Goal: Find specific page/section: Find specific page/section

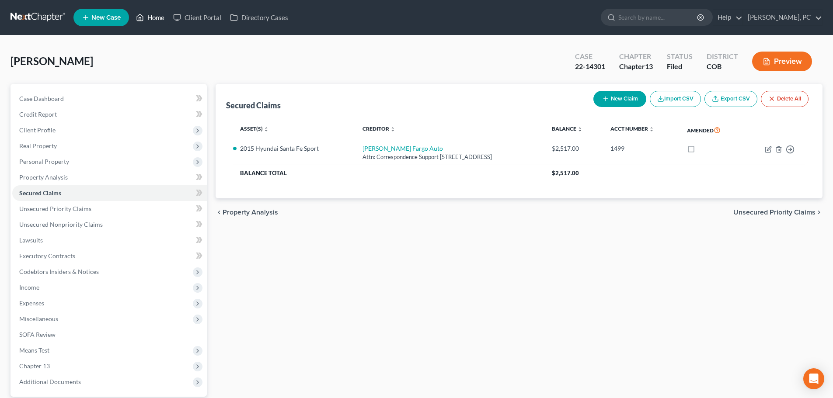
click at [149, 16] on link "Home" at bounding box center [150, 18] width 37 height 16
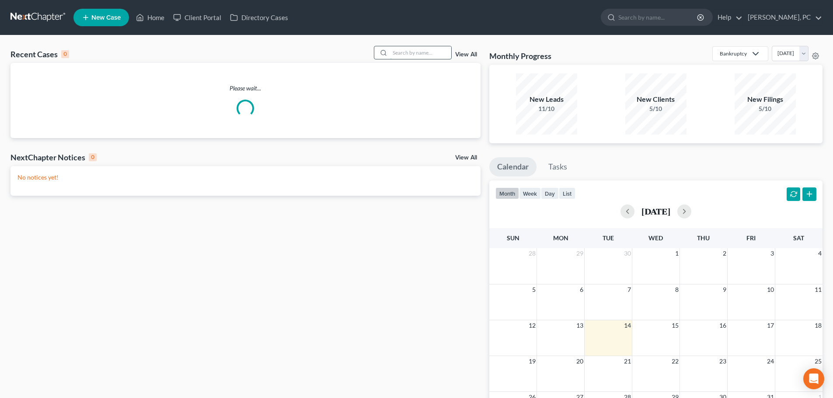
click at [401, 53] on input "search" at bounding box center [420, 52] width 61 height 13
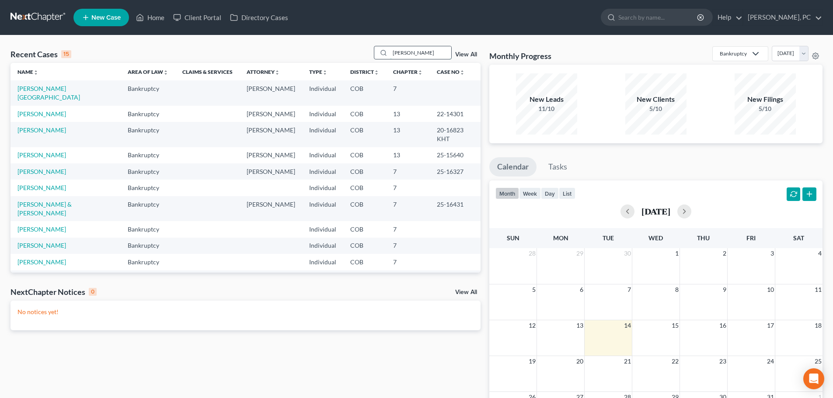
type input "[PERSON_NAME]"
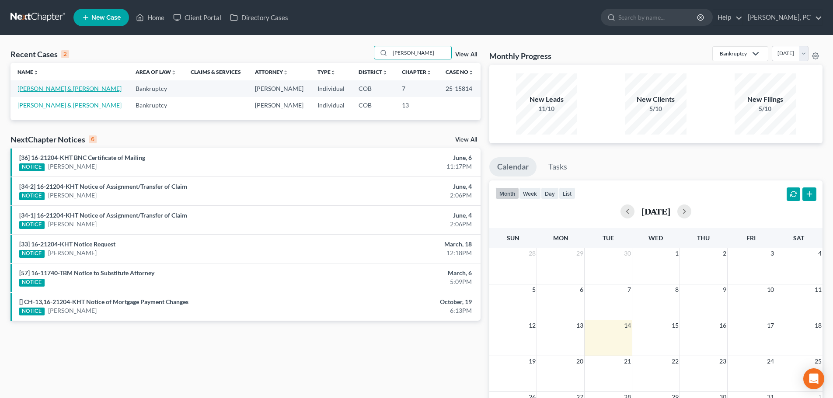
click at [54, 87] on link "[PERSON_NAME] & [PERSON_NAME]" at bounding box center [69, 88] width 104 height 7
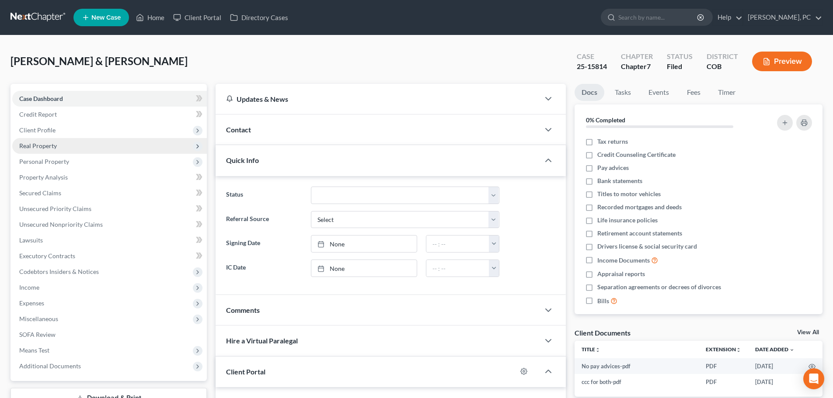
click at [48, 147] on span "Real Property" at bounding box center [38, 145] width 38 height 7
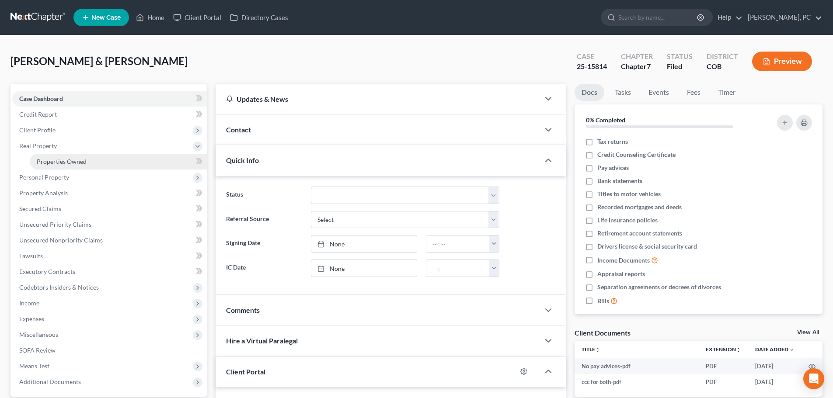
click at [47, 163] on span "Properties Owned" at bounding box center [62, 161] width 50 height 7
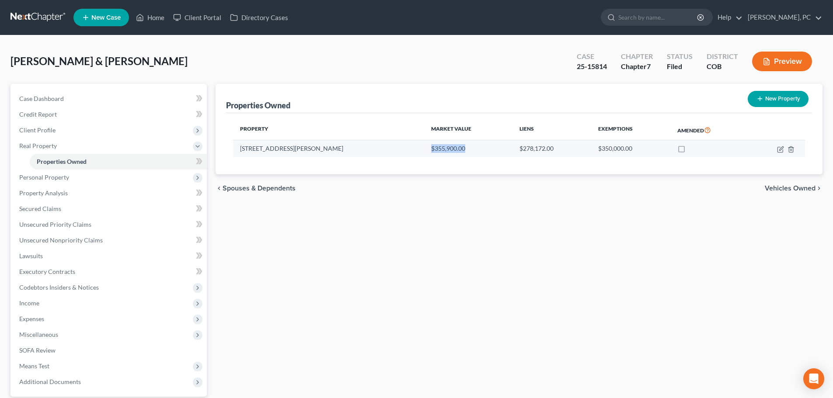
drag, startPoint x: 378, startPoint y: 149, endPoint x: 418, endPoint y: 149, distance: 39.8
click at [424, 149] on td "$355,900.00" at bounding box center [468, 148] width 88 height 17
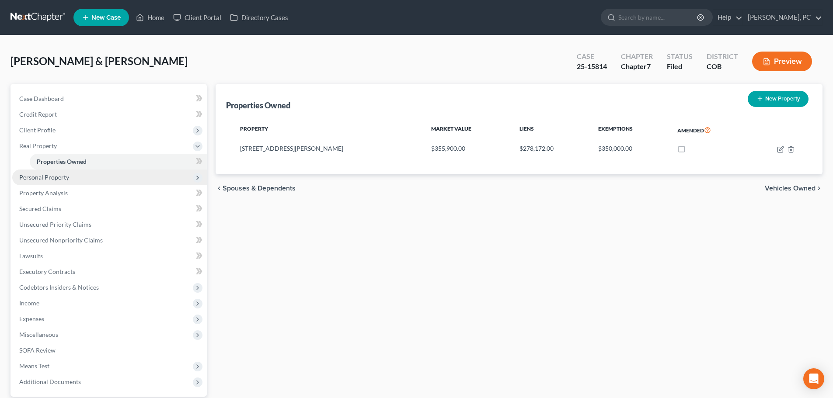
click at [51, 174] on span "Personal Property" at bounding box center [44, 177] width 50 height 7
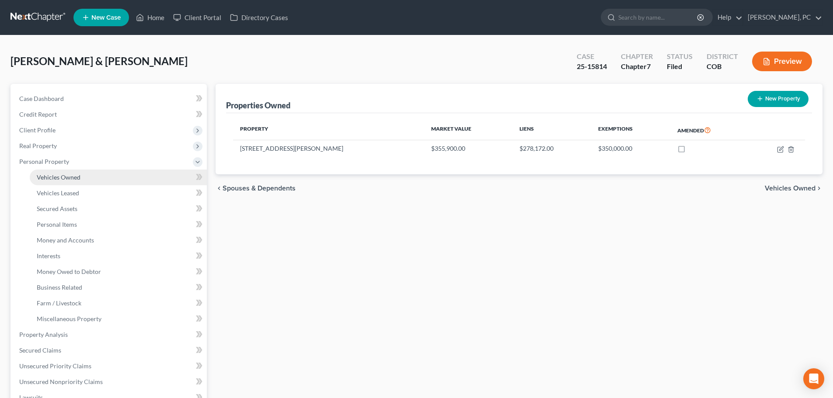
click at [58, 174] on span "Vehicles Owned" at bounding box center [59, 177] width 44 height 7
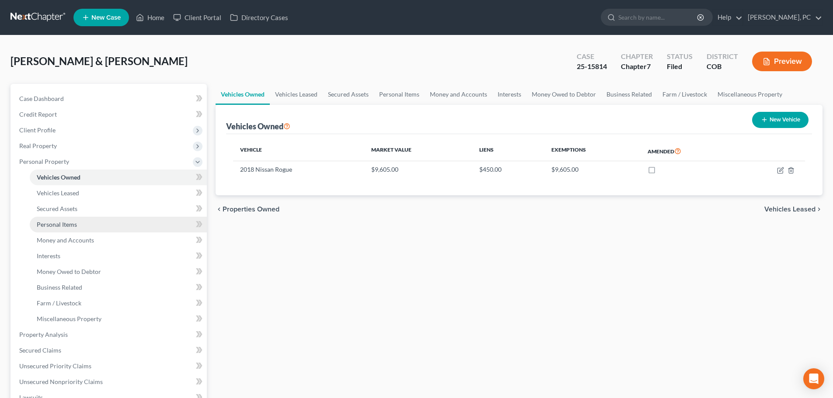
click at [64, 223] on span "Personal Items" at bounding box center [57, 224] width 40 height 7
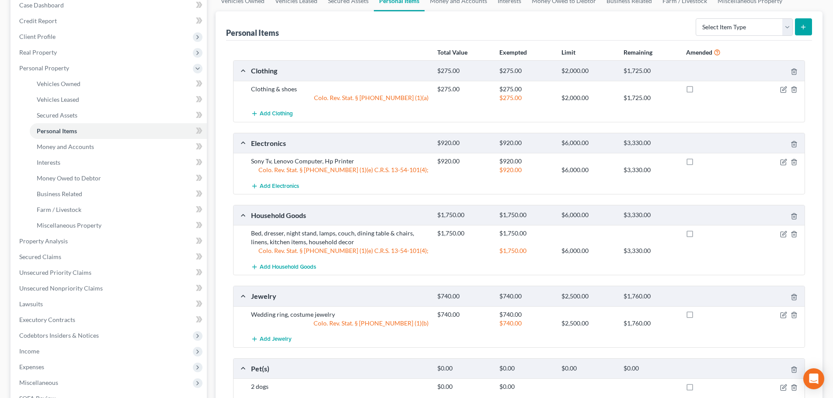
scroll to position [44, 0]
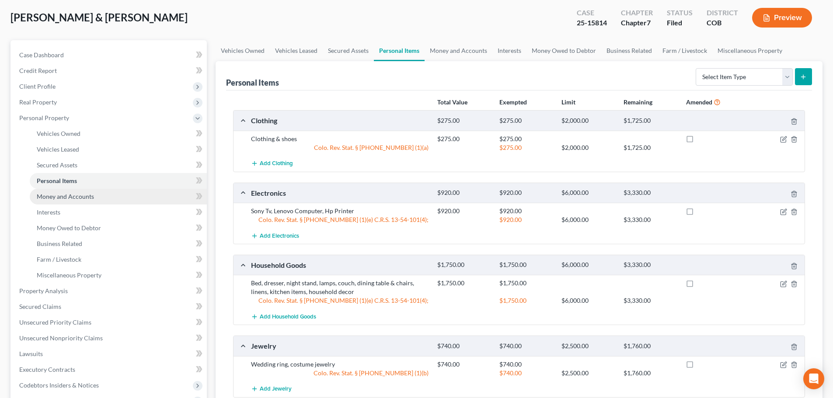
click at [77, 198] on span "Money and Accounts" at bounding box center [65, 196] width 57 height 7
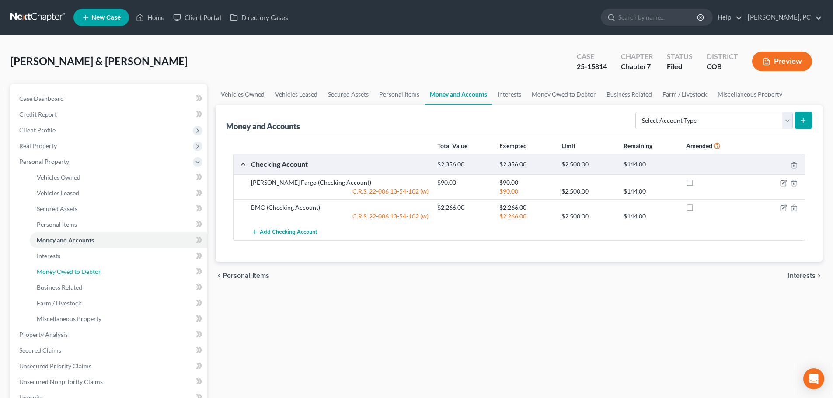
drag, startPoint x: 71, startPoint y: 269, endPoint x: 201, endPoint y: 241, distance: 132.9
click at [71, 269] on span "Money Owed to Debtor" at bounding box center [69, 271] width 64 height 7
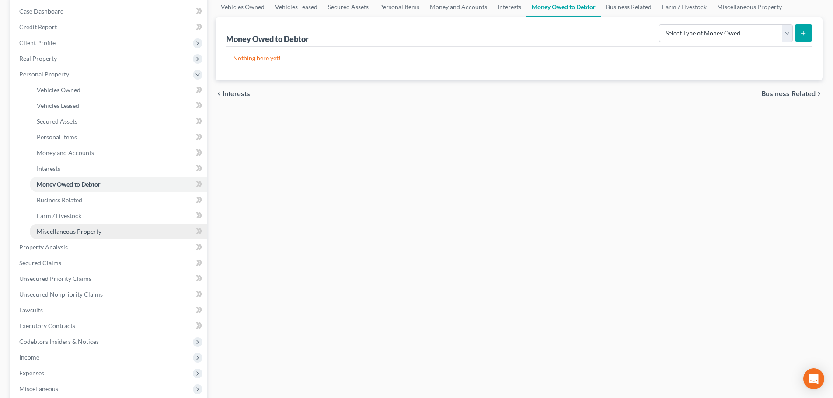
click at [48, 232] on span "Miscellaneous Property" at bounding box center [69, 231] width 65 height 7
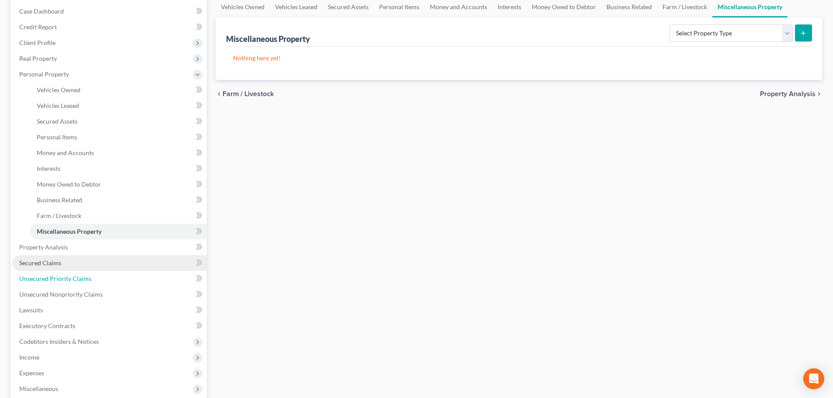
drag, startPoint x: 48, startPoint y: 275, endPoint x: 159, endPoint y: 267, distance: 111.8
click at [48, 275] on span "Unsecured Priority Claims" at bounding box center [55, 278] width 72 height 7
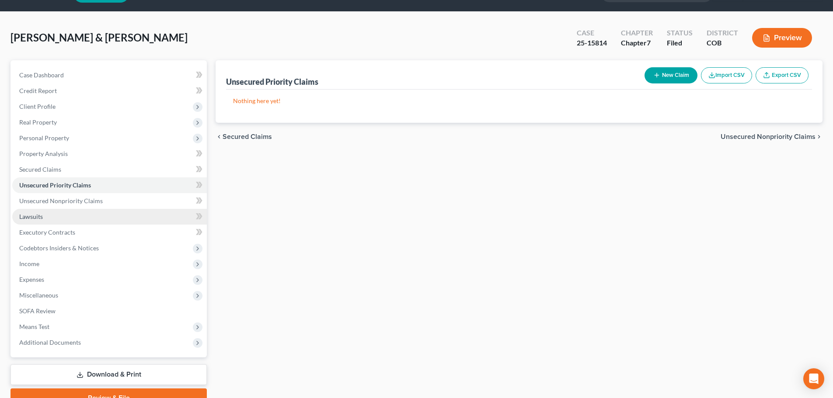
scroll to position [44, 0]
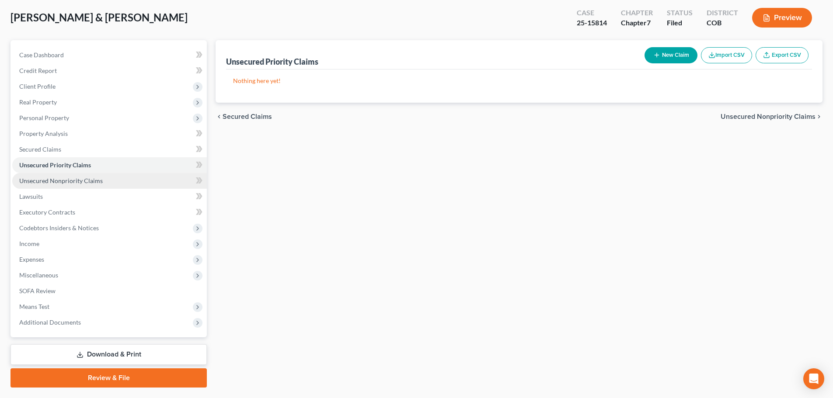
click at [53, 181] on span "Unsecured Nonpriority Claims" at bounding box center [61, 180] width 84 height 7
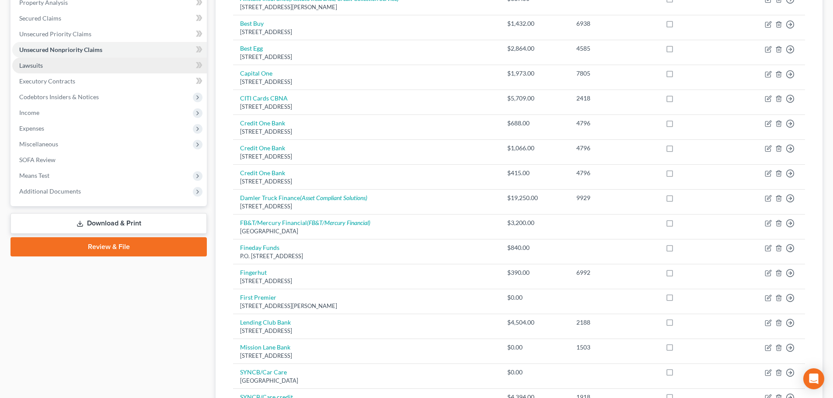
click at [36, 67] on span "Lawsuits" at bounding box center [31, 65] width 24 height 7
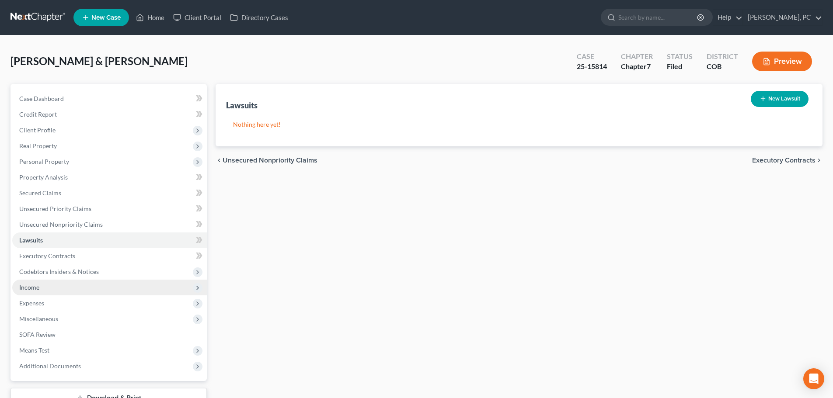
click at [34, 286] on span "Income" at bounding box center [29, 287] width 20 height 7
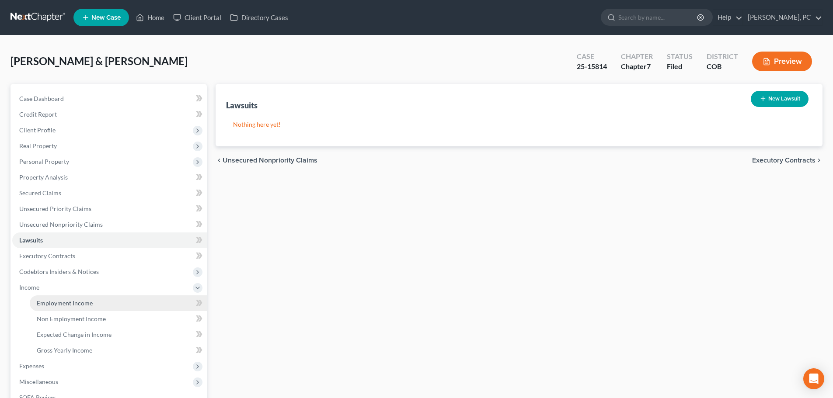
click at [59, 304] on span "Employment Income" at bounding box center [65, 303] width 56 height 7
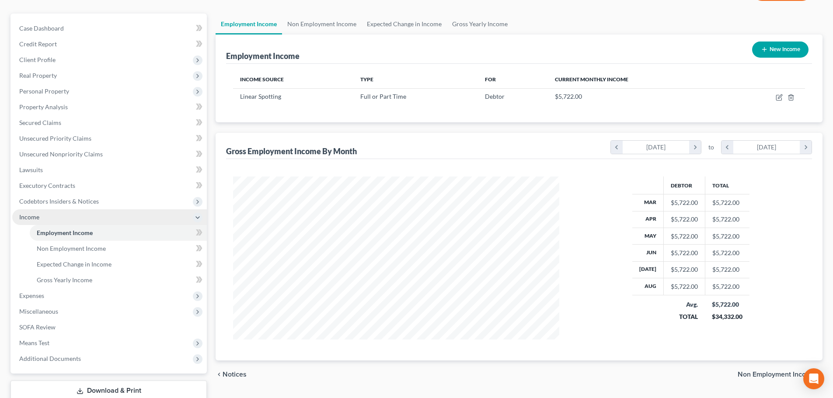
scroll to position [87, 0]
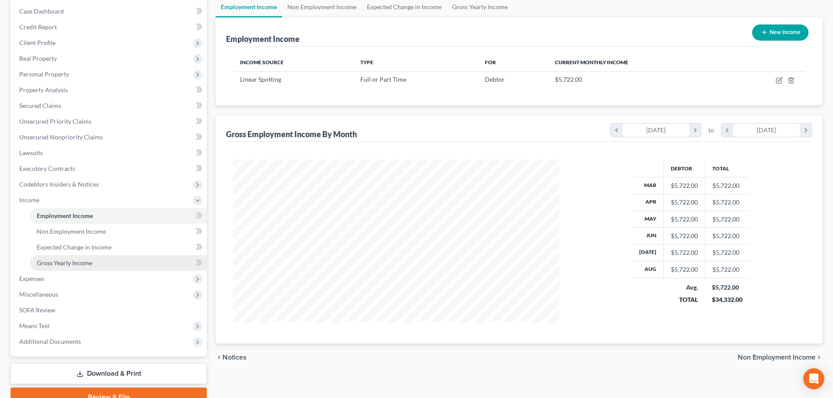
click at [79, 257] on link "Gross Yearly Income" at bounding box center [118, 263] width 177 height 16
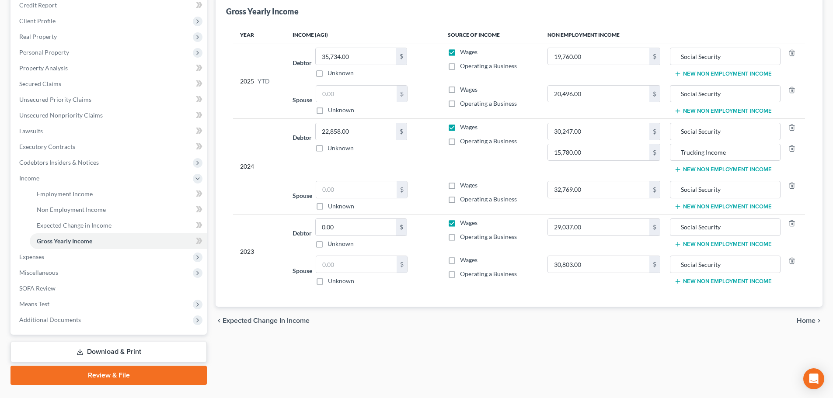
scroll to position [129, 0]
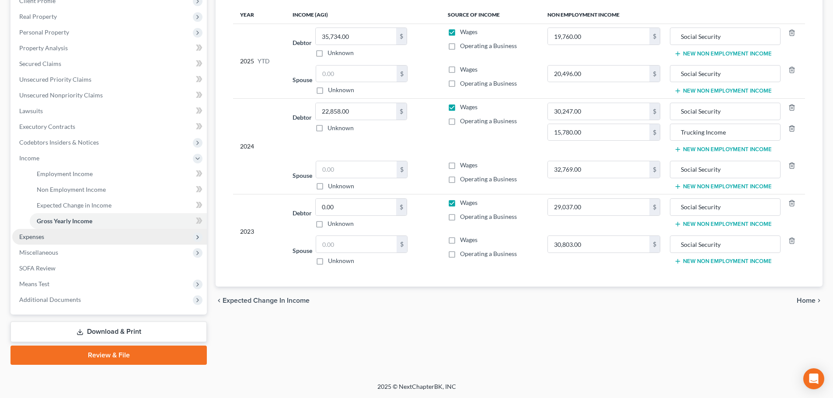
click at [33, 233] on span "Expenses" at bounding box center [31, 236] width 25 height 7
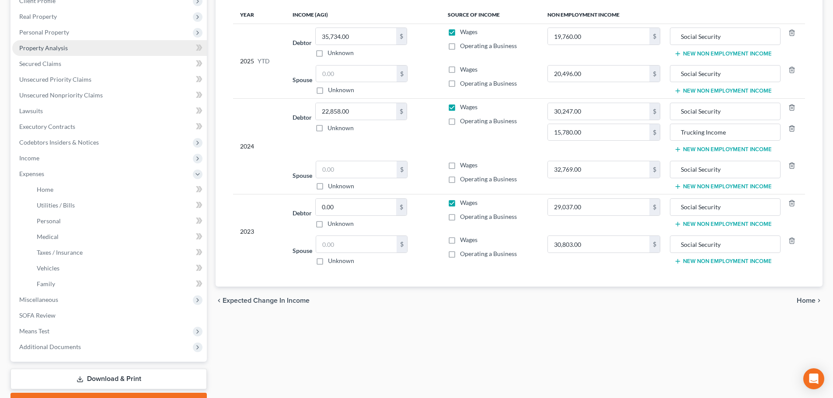
drag, startPoint x: 48, startPoint y: 20, endPoint x: 86, endPoint y: 42, distance: 44.5
click at [48, 20] on span "Real Property" at bounding box center [109, 17] width 195 height 16
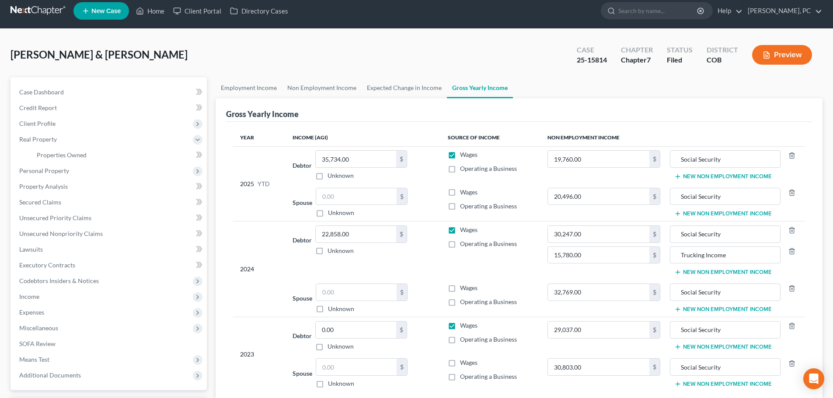
scroll to position [0, 0]
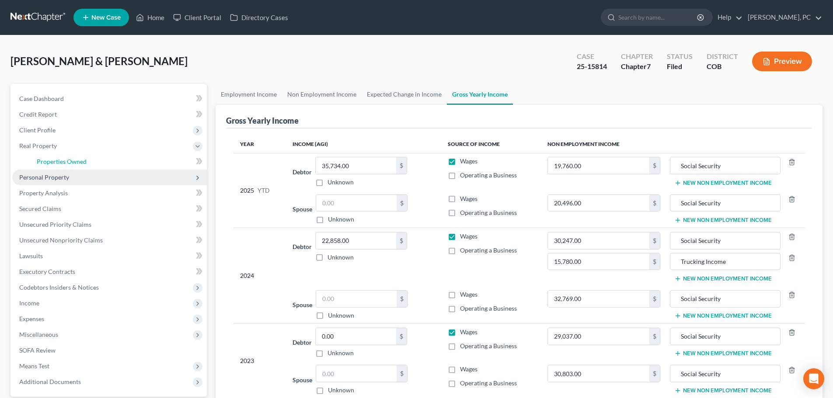
click at [45, 158] on span "Properties Owned" at bounding box center [62, 161] width 50 height 7
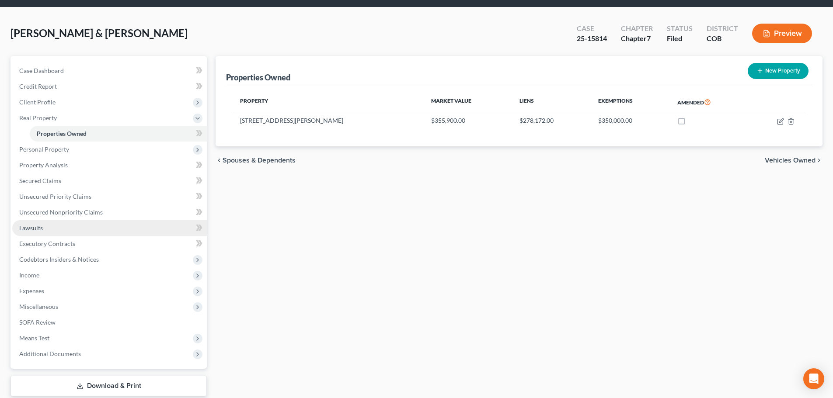
scroll to position [44, 0]
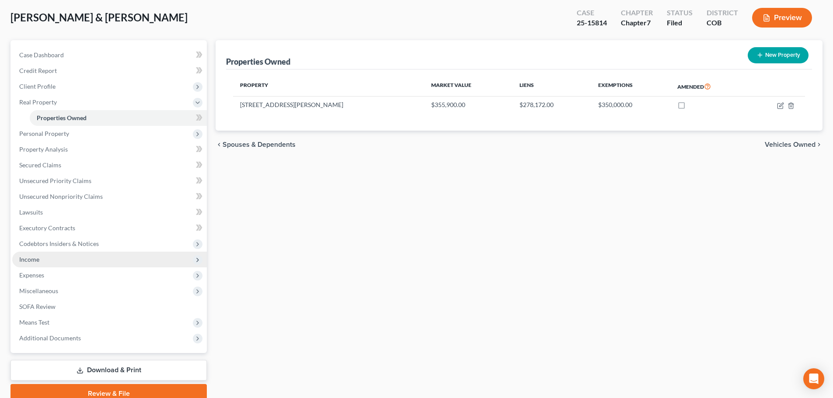
click at [26, 257] on span "Income" at bounding box center [29, 259] width 20 height 7
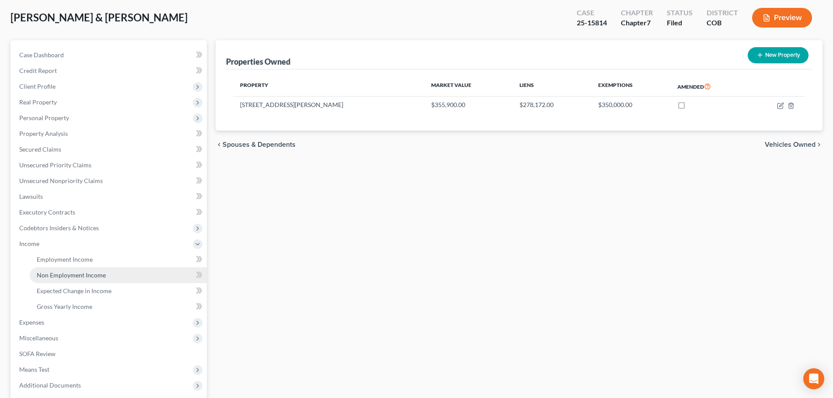
click at [84, 272] on span "Non Employment Income" at bounding box center [71, 275] width 69 height 7
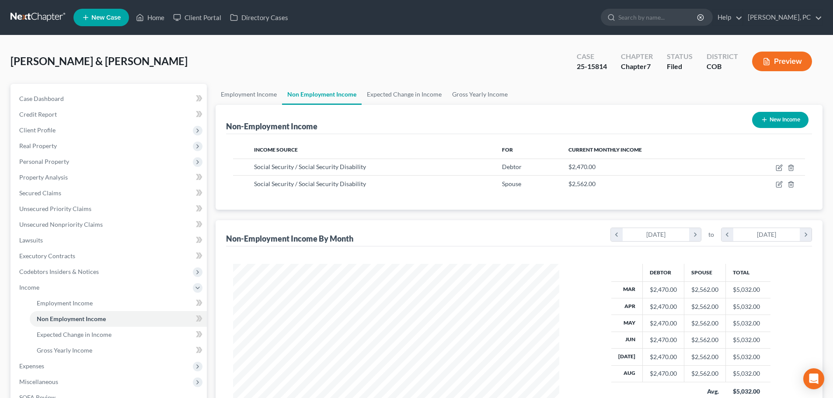
scroll to position [163, 344]
click at [69, 305] on span "Employment Income" at bounding box center [65, 303] width 56 height 7
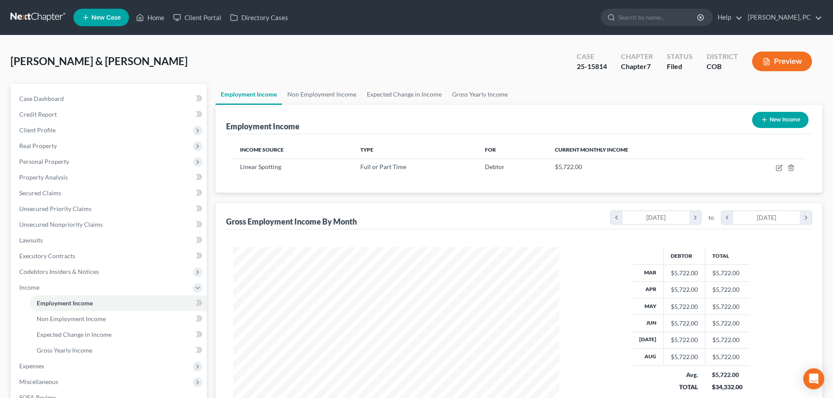
scroll to position [163, 344]
click at [65, 164] on span "Personal Property" at bounding box center [44, 161] width 50 height 7
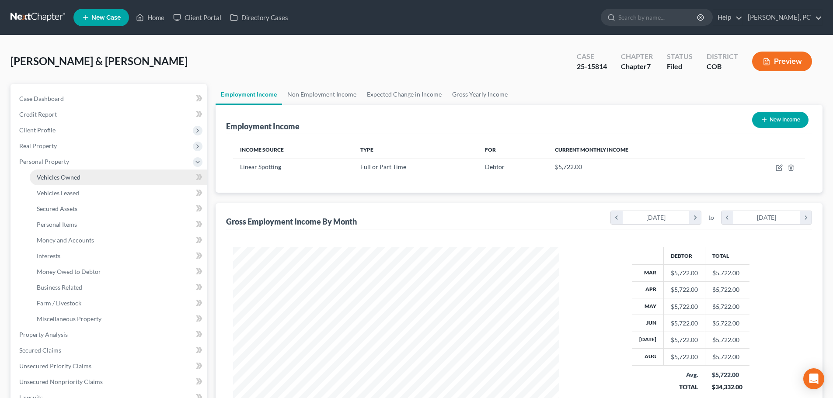
click at [70, 178] on span "Vehicles Owned" at bounding box center [59, 177] width 44 height 7
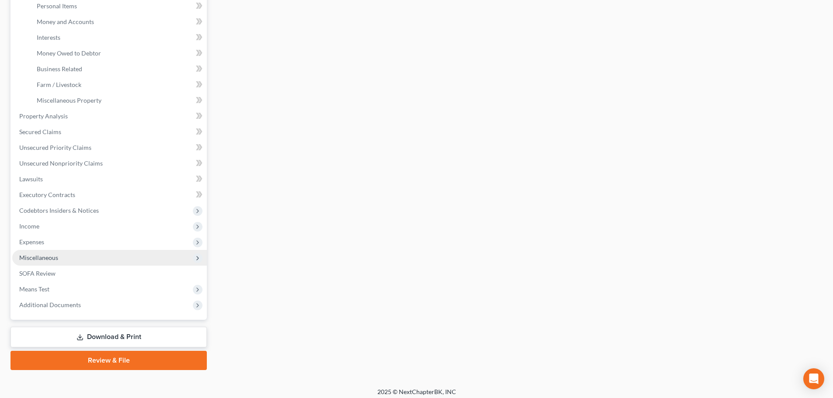
click at [50, 262] on span "Miscellaneous" at bounding box center [109, 258] width 195 height 16
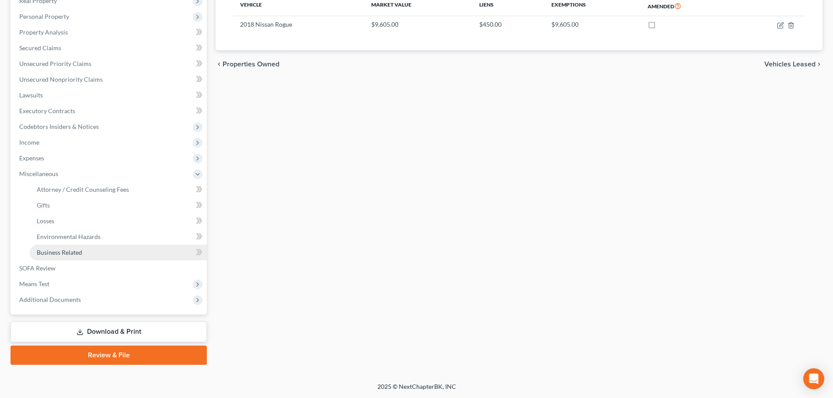
click at [70, 256] on link "Business Related" at bounding box center [118, 253] width 177 height 16
